Goal: Task Accomplishment & Management: Use online tool/utility

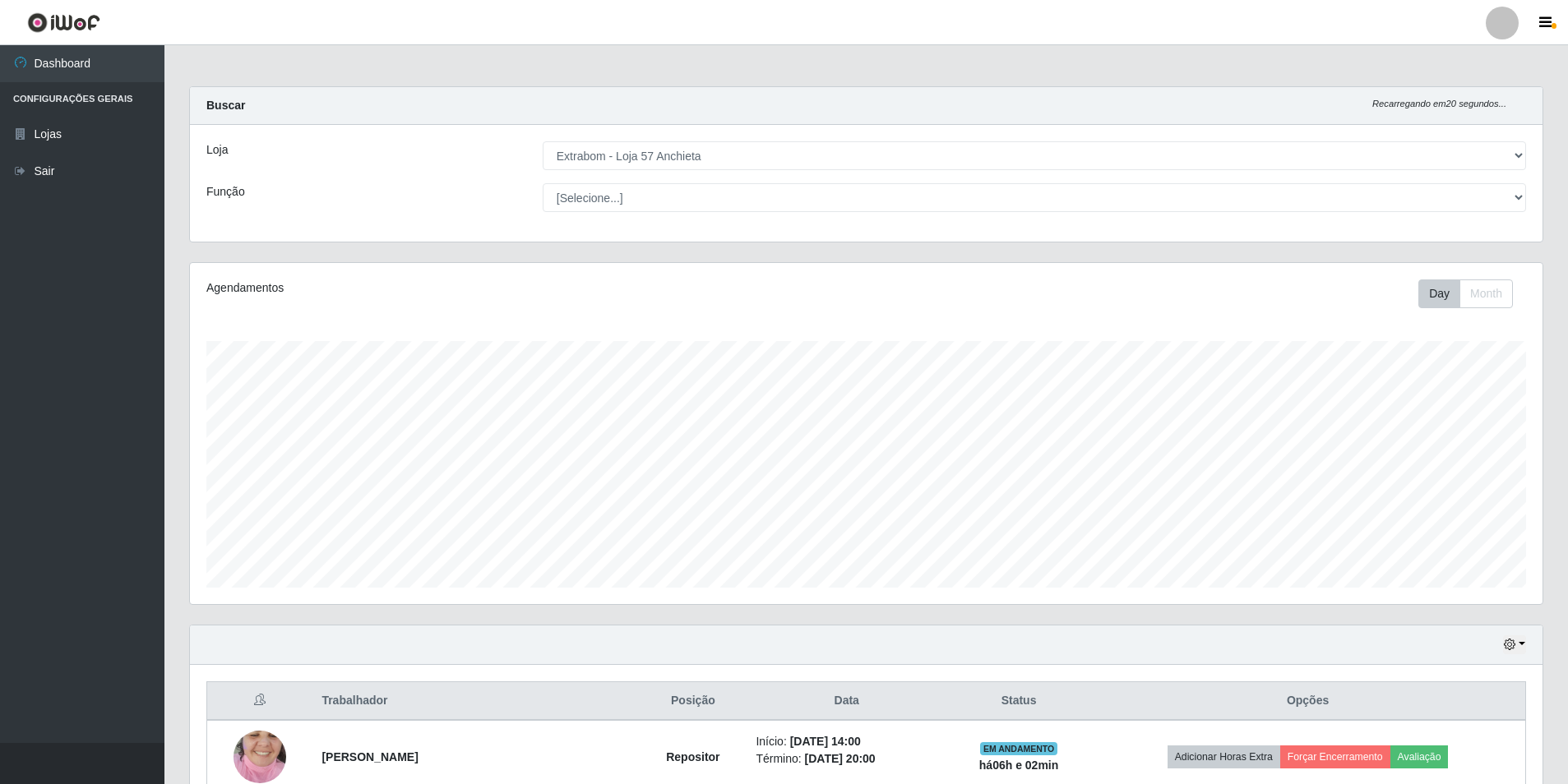
select select "470"
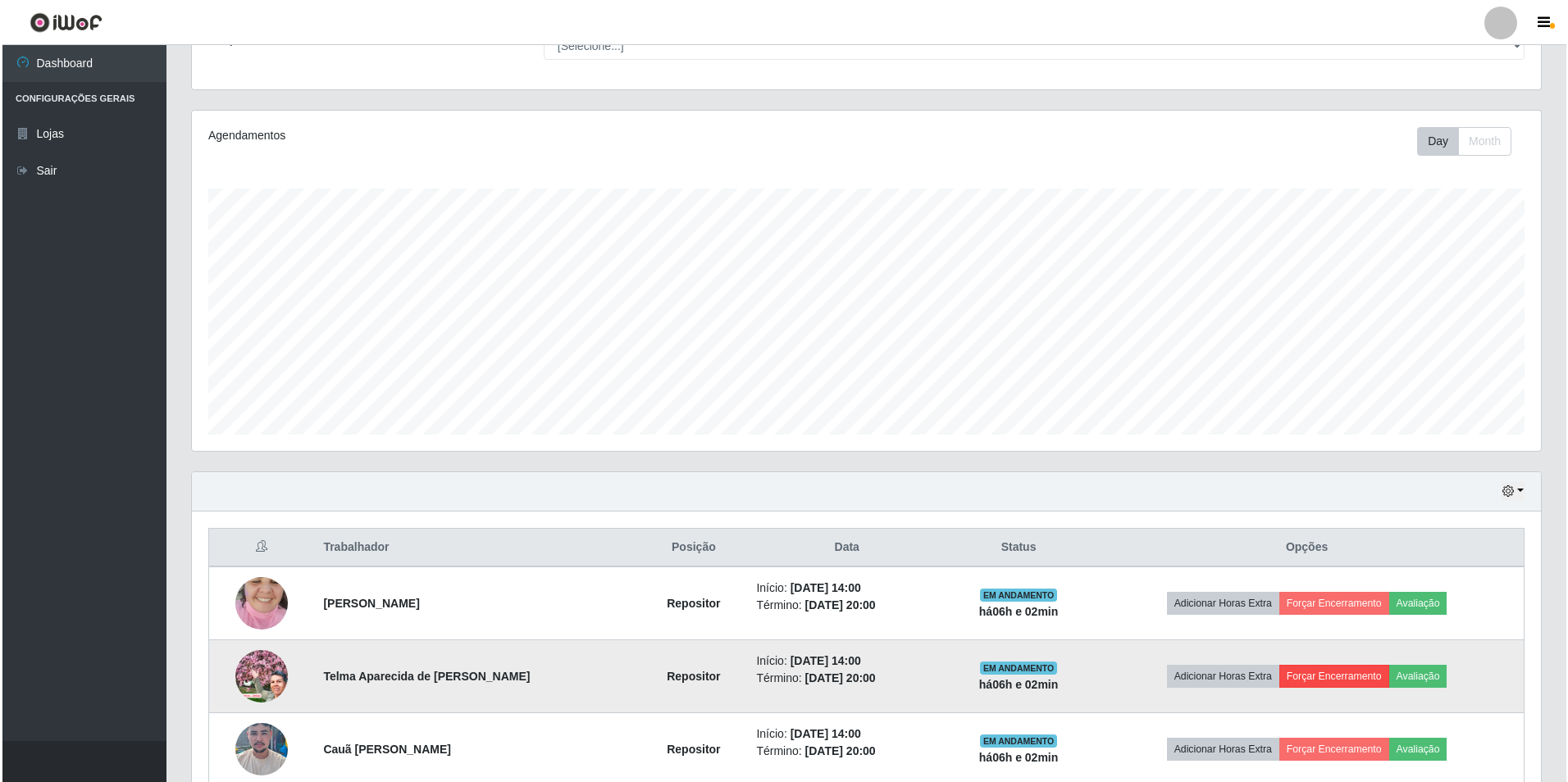
scroll to position [233, 0]
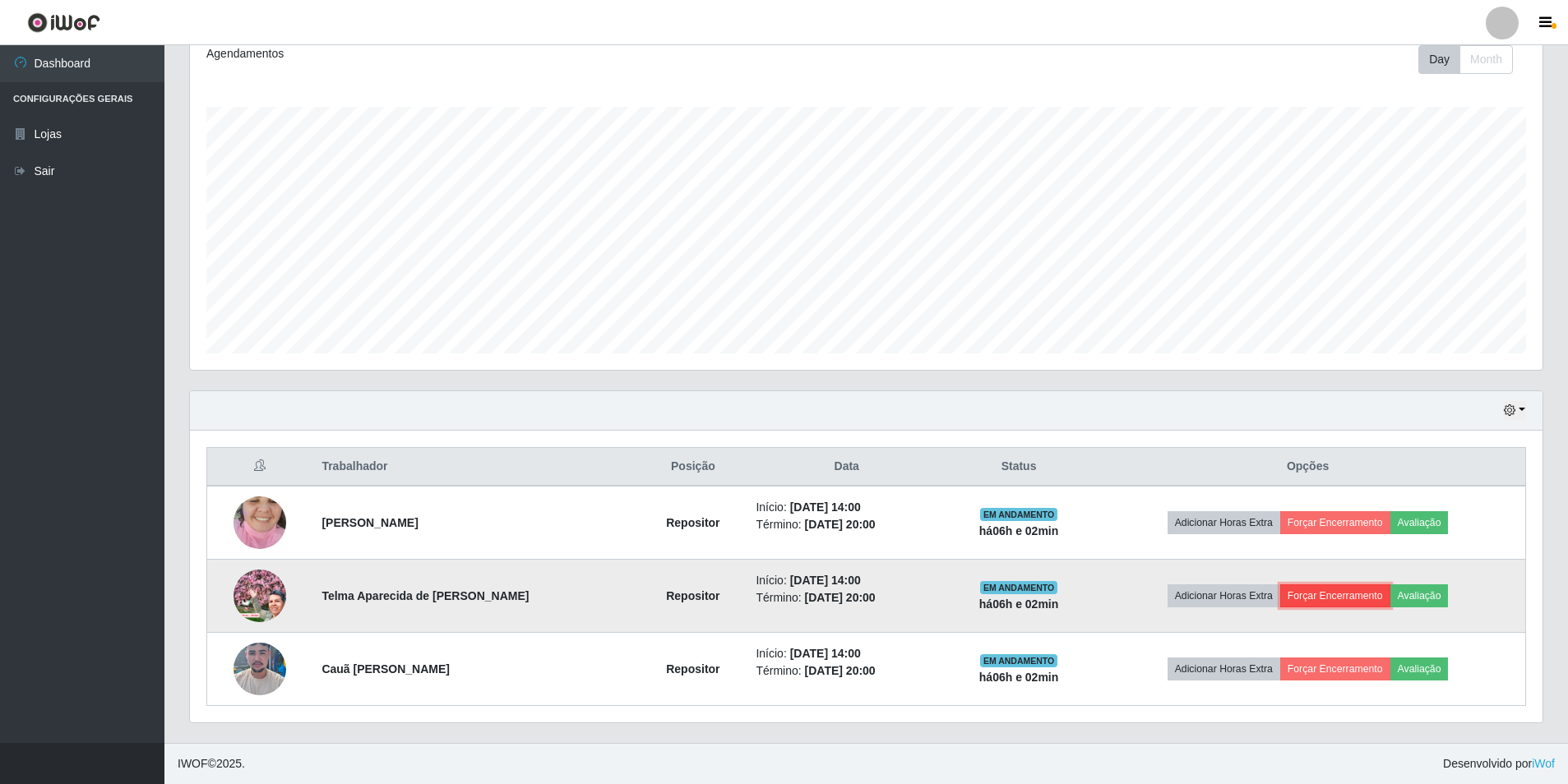
click at [1343, 587] on button "Forçar Encerramento" at bounding box center [1335, 595] width 110 height 23
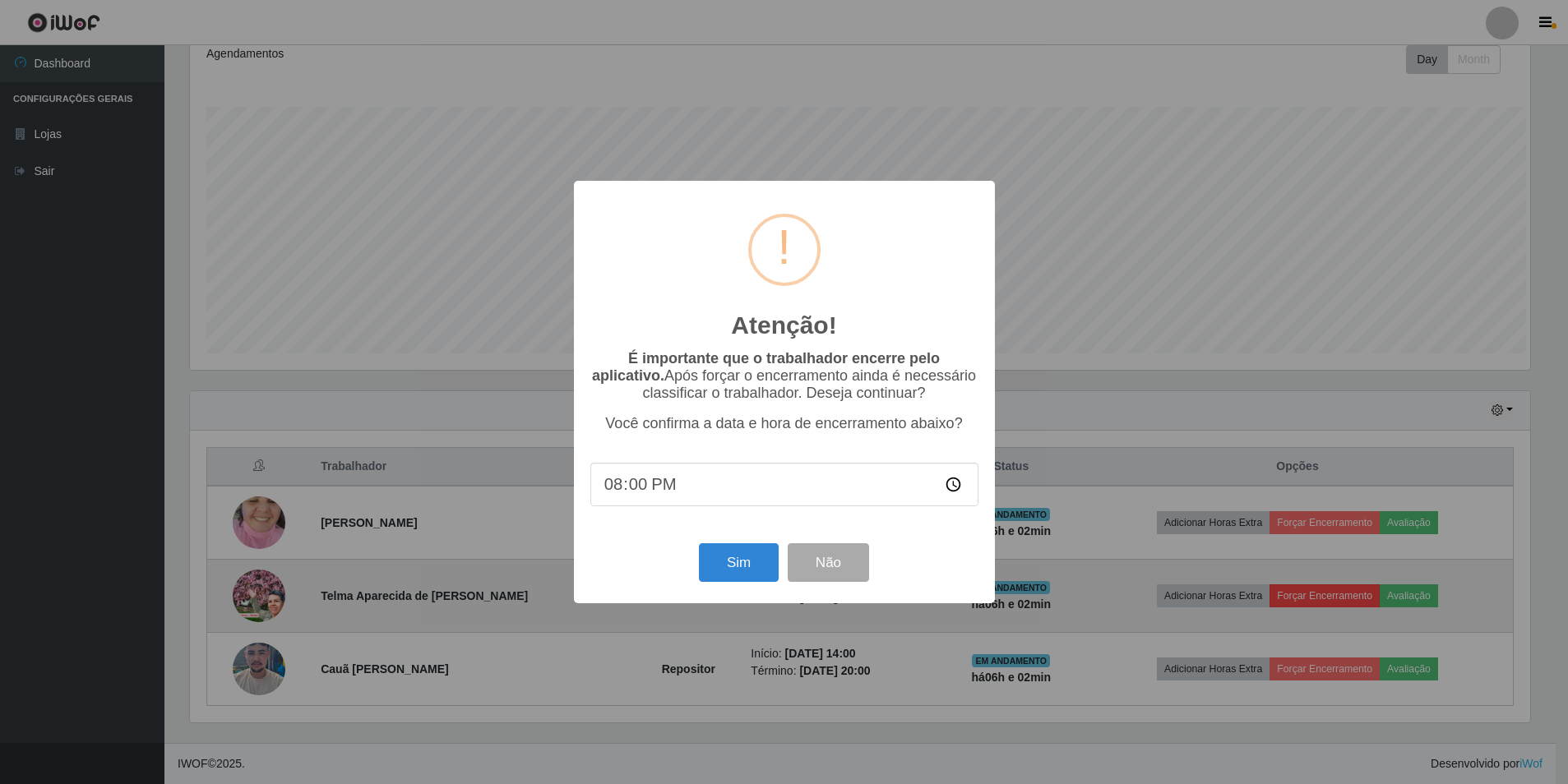
scroll to position [341, 1344]
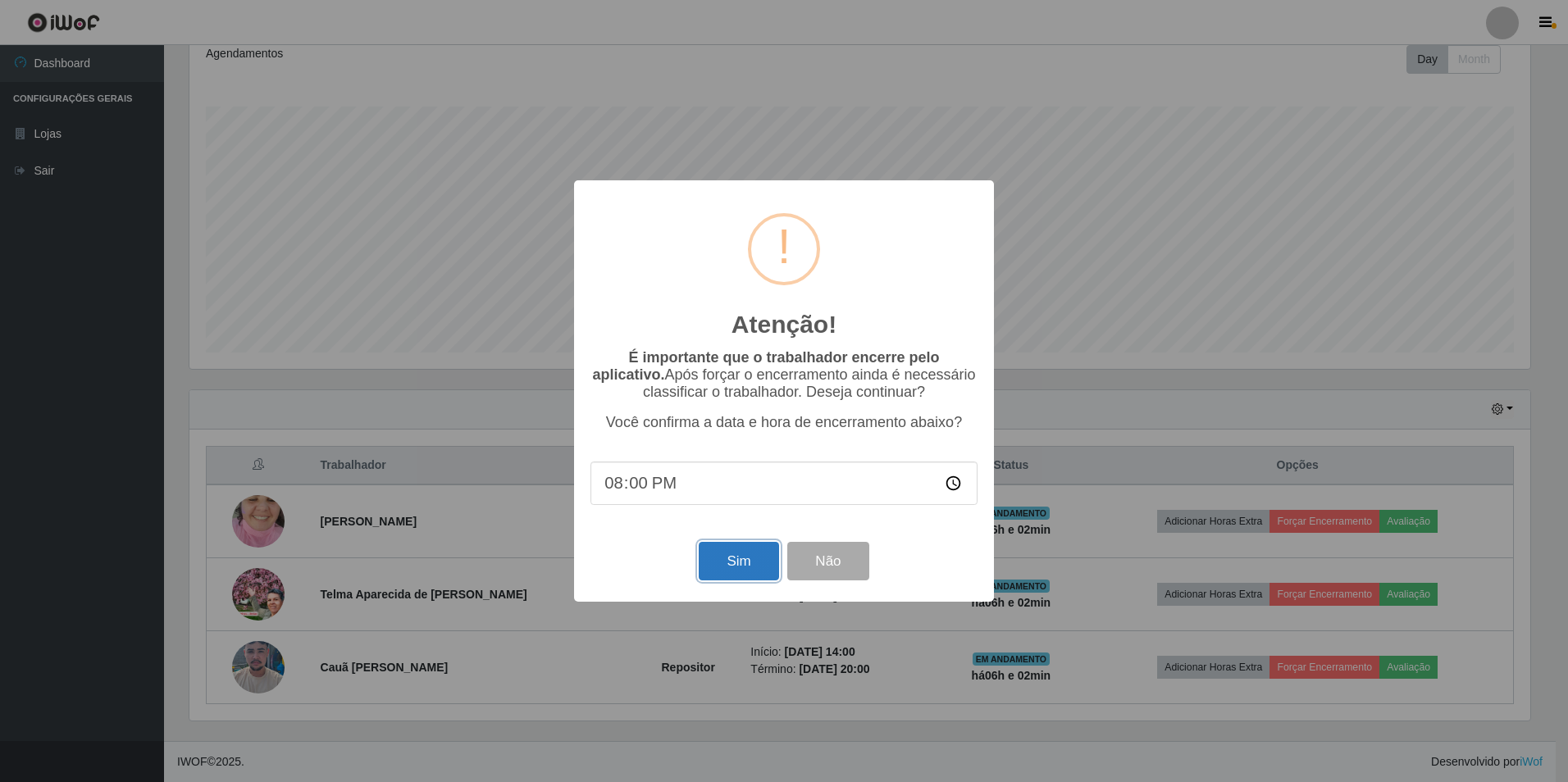
click at [761, 551] on button "Sim" at bounding box center [738, 560] width 80 height 38
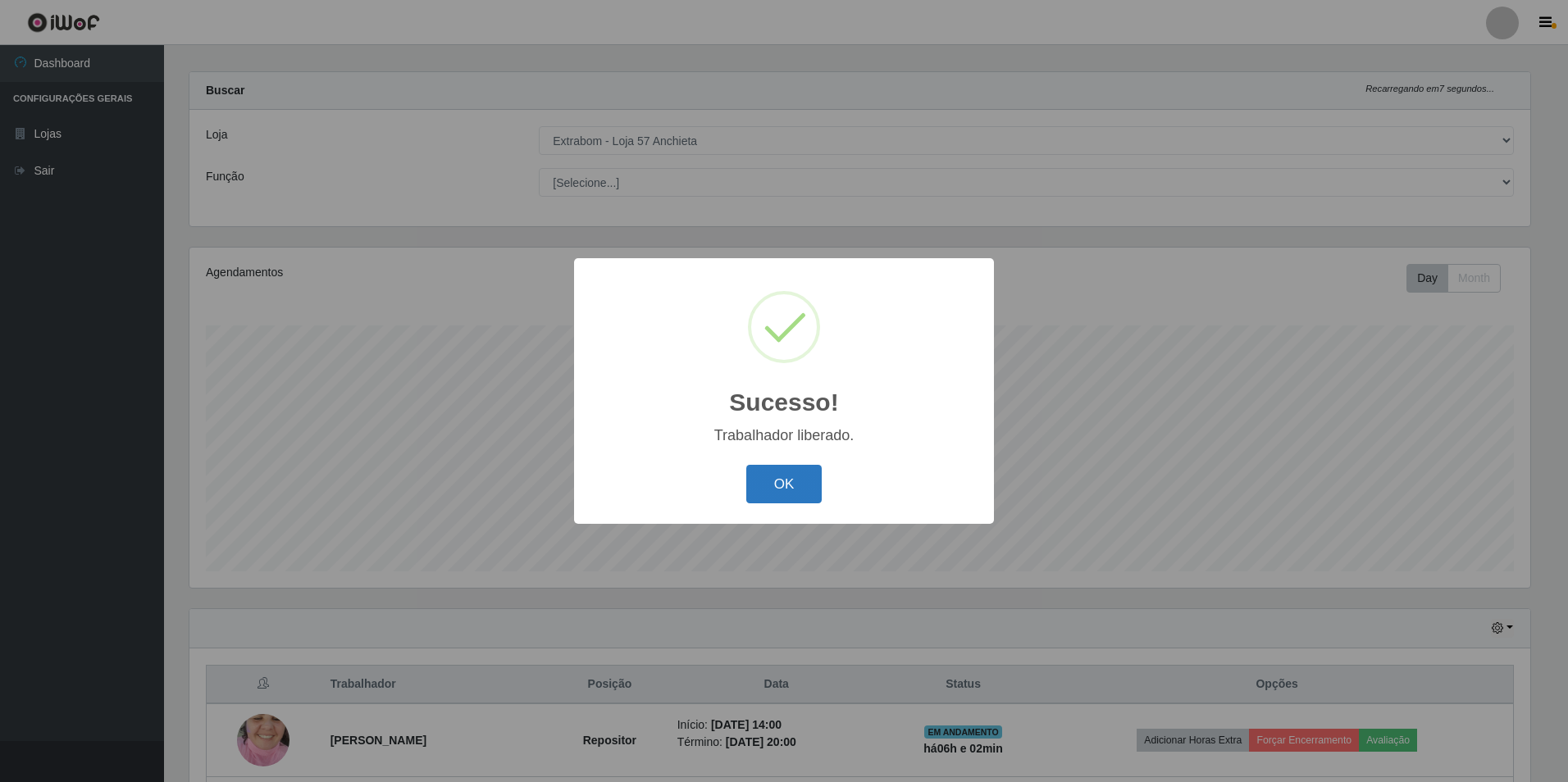
click at [792, 476] on button "OK" at bounding box center [784, 483] width 76 height 38
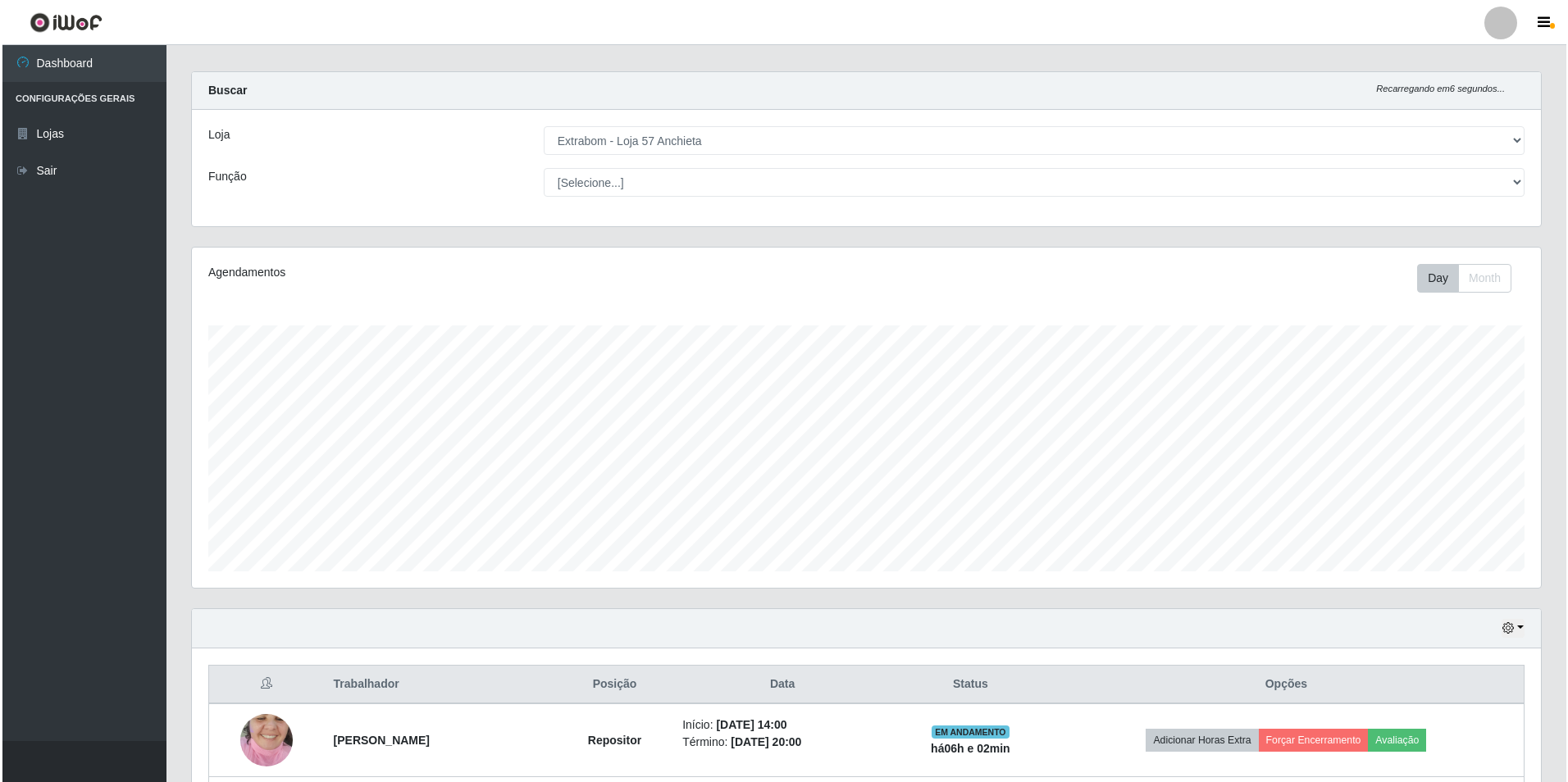
scroll to position [160, 0]
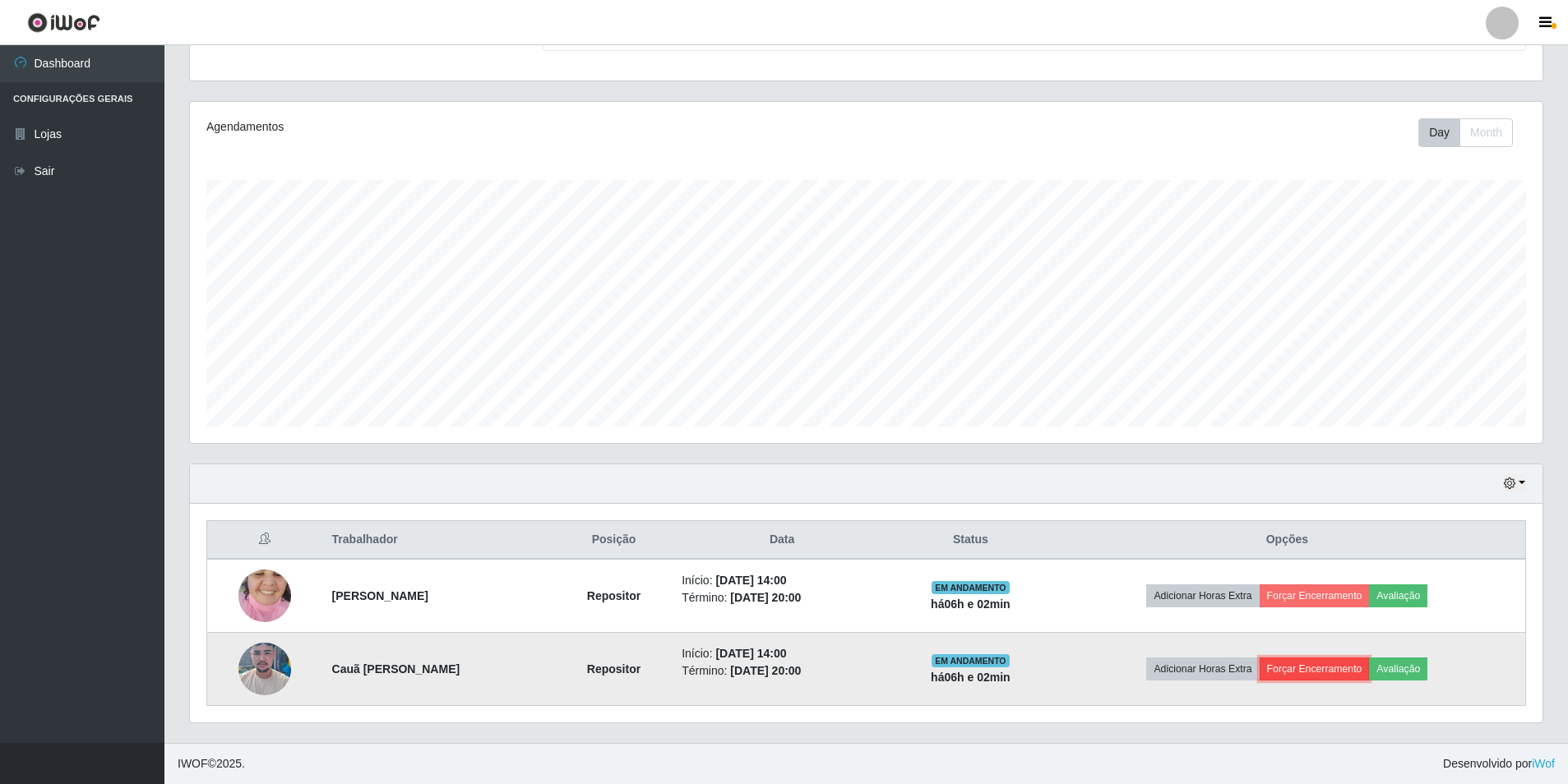
click at [1355, 665] on button "Forçar Encerramento" at bounding box center [1314, 668] width 110 height 23
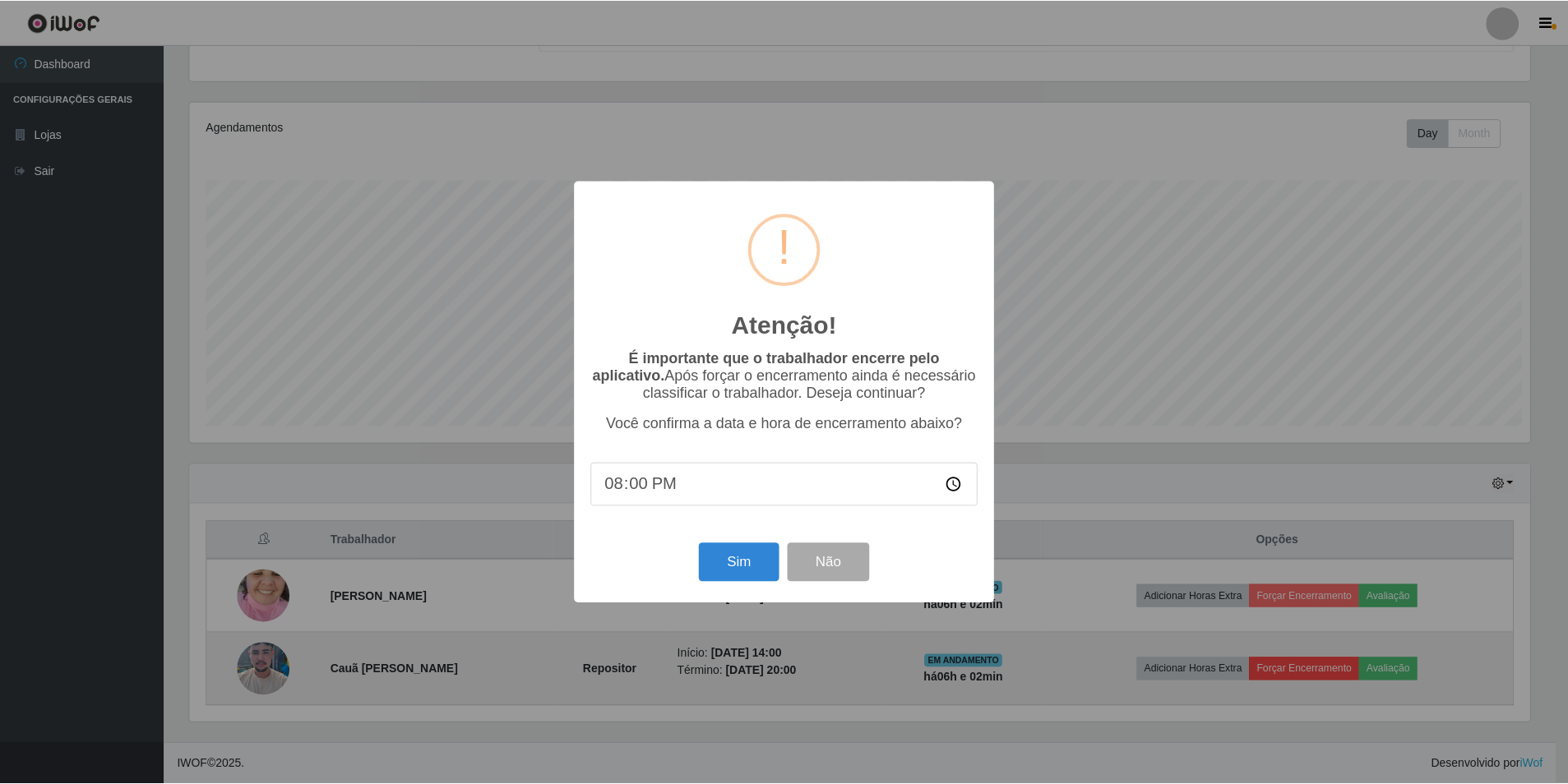
scroll to position [341, 1344]
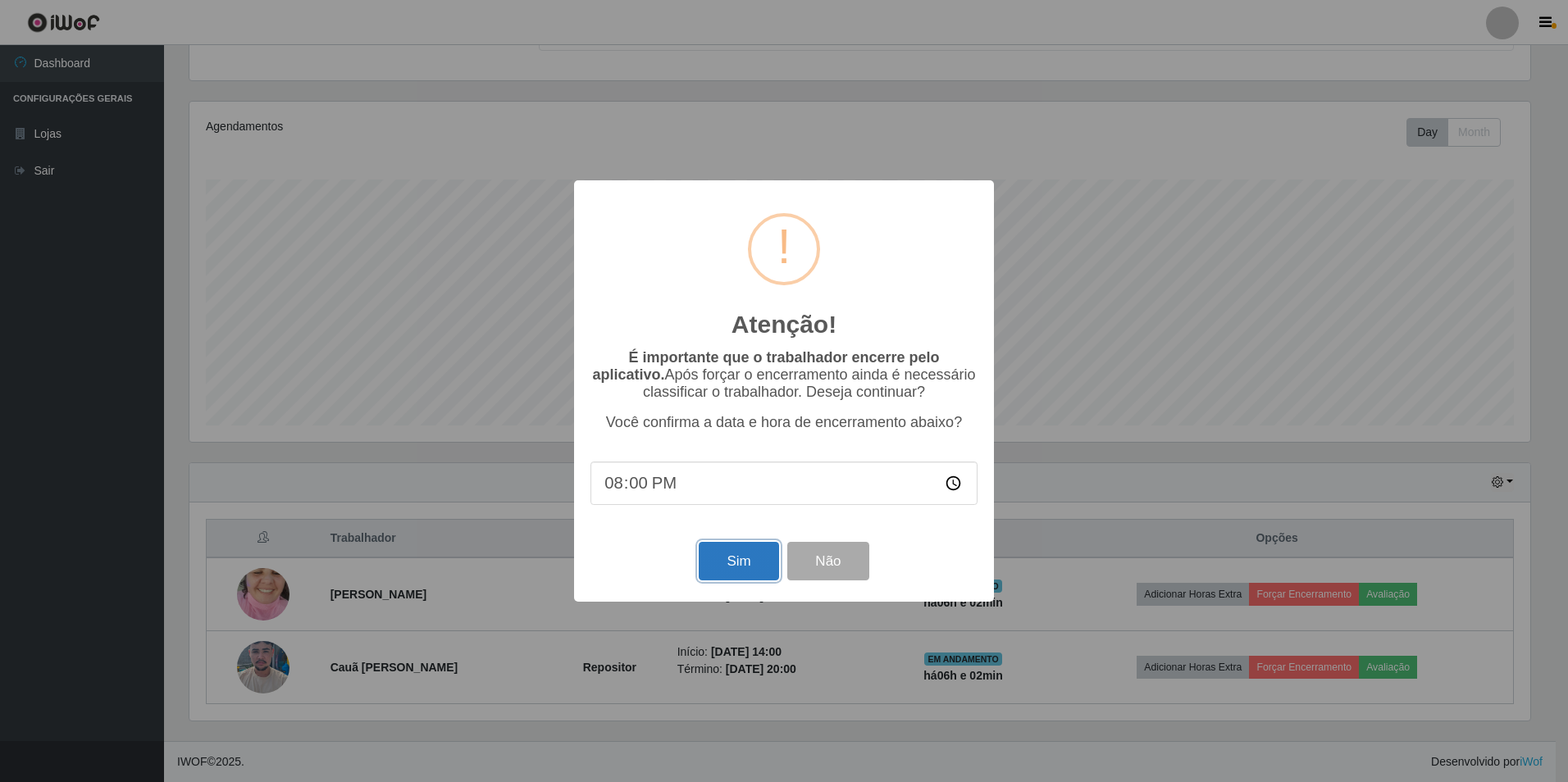
click at [748, 560] on button "Sim" at bounding box center [738, 560] width 80 height 38
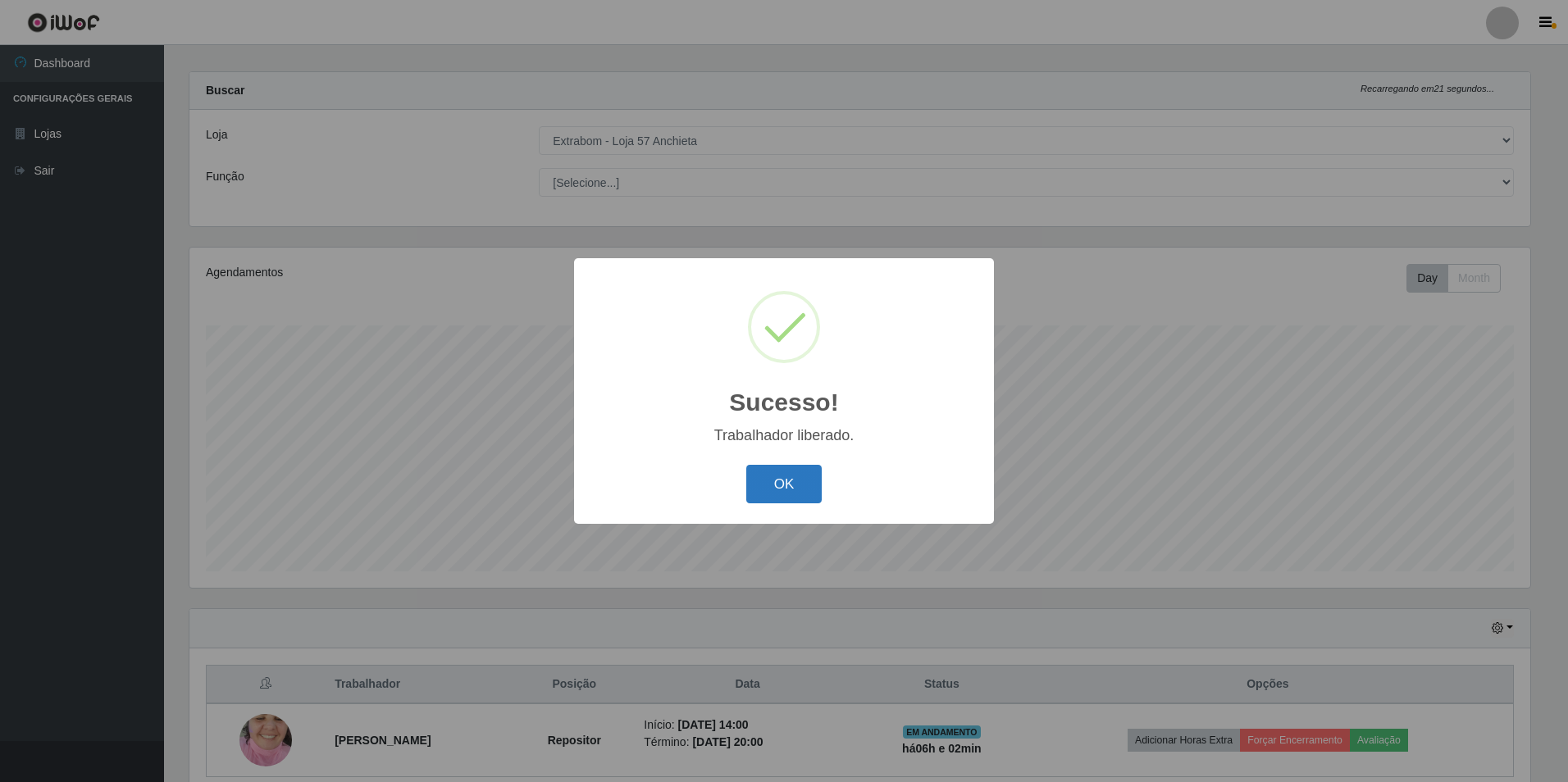
click at [776, 483] on button "OK" at bounding box center [784, 483] width 76 height 38
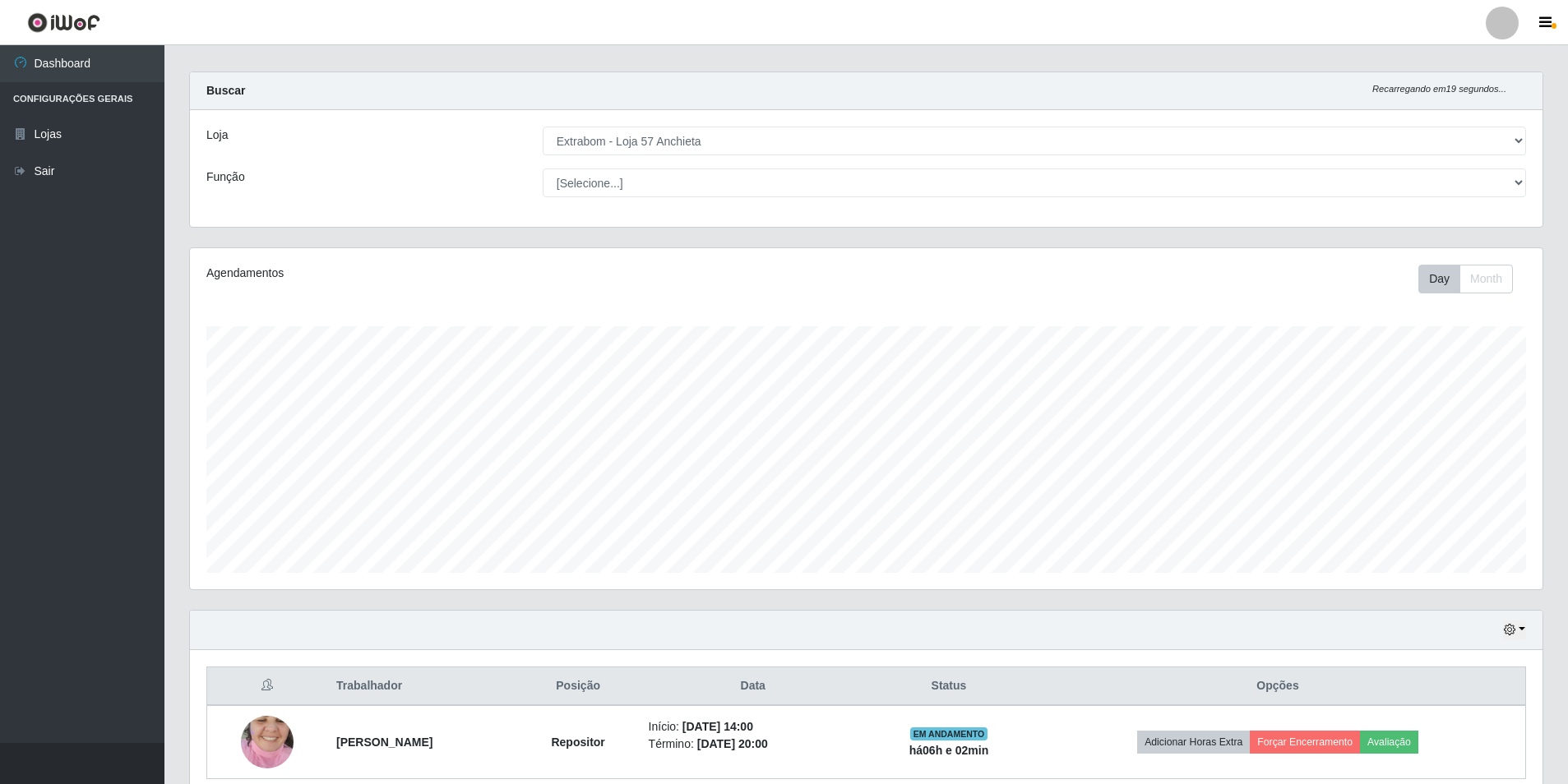
scroll to position [88, 0]
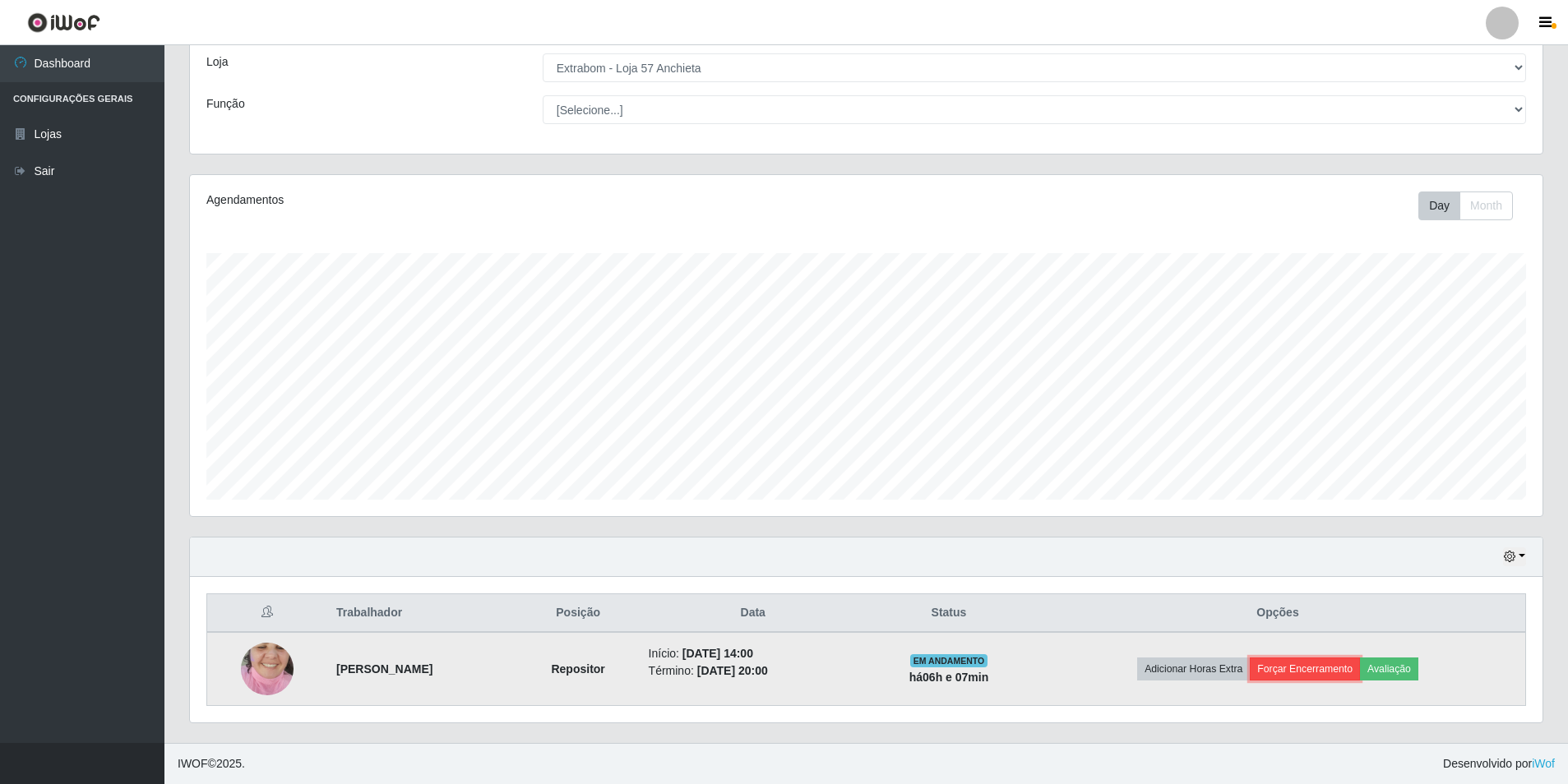
click at [1353, 663] on button "Forçar Encerramento" at bounding box center [1304, 668] width 110 height 23
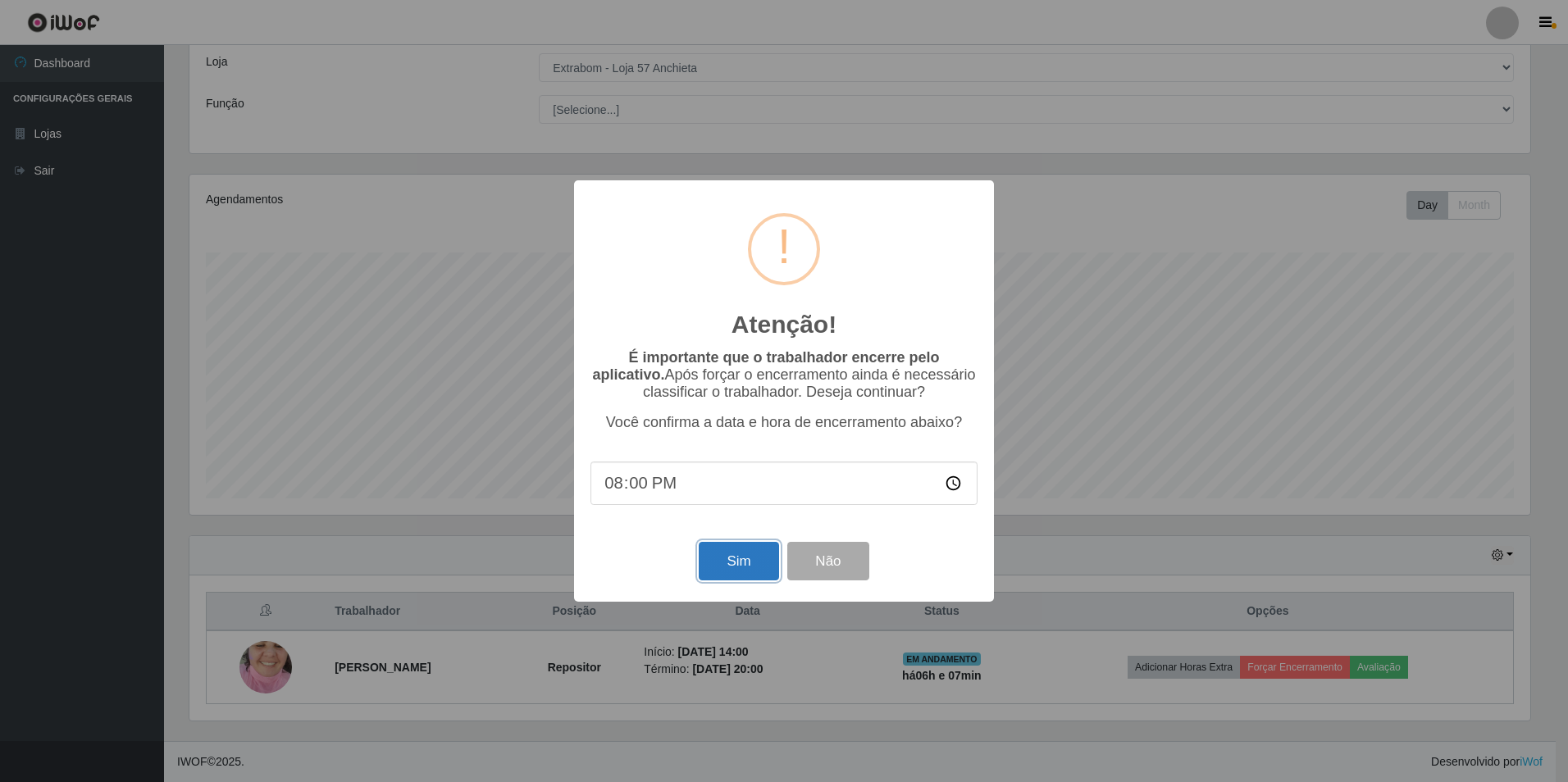
click at [766, 571] on button "Sim" at bounding box center [738, 560] width 80 height 38
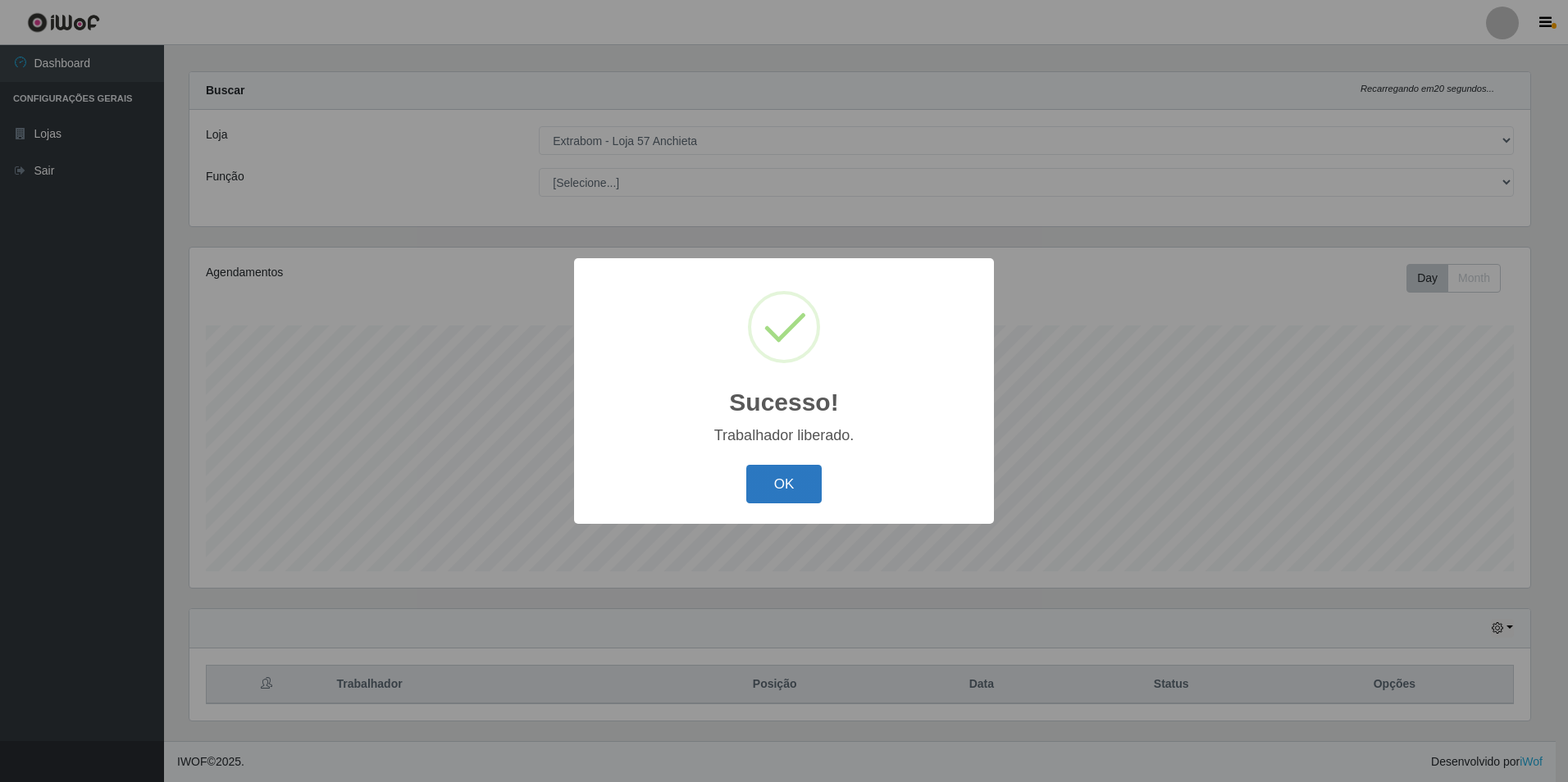
click at [795, 474] on button "OK" at bounding box center [784, 483] width 76 height 38
